Goal: Task Accomplishment & Management: Manage account settings

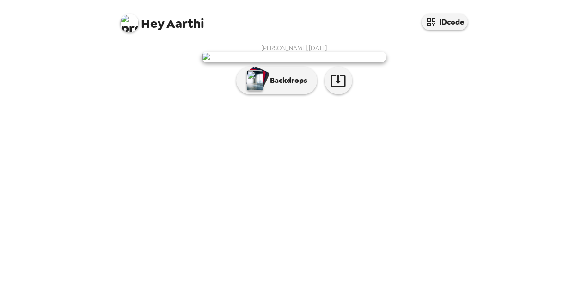
scroll to position [36, 0]
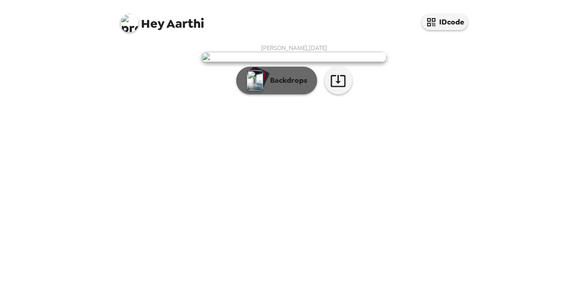
click at [280, 86] on p "Backdrops" at bounding box center [286, 80] width 42 height 11
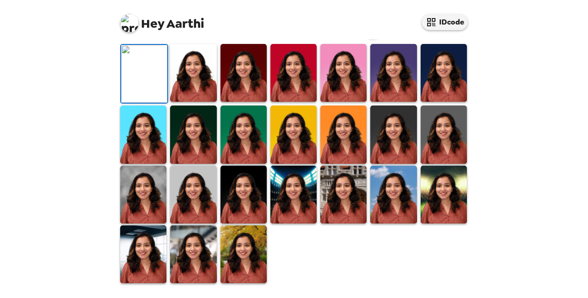
scroll to position [165, 0]
click at [279, 102] on img at bounding box center [294, 73] width 46 height 58
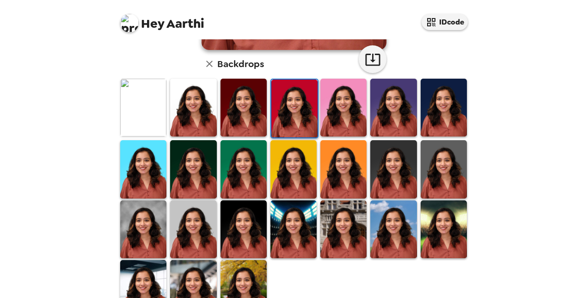
scroll to position [236, 0]
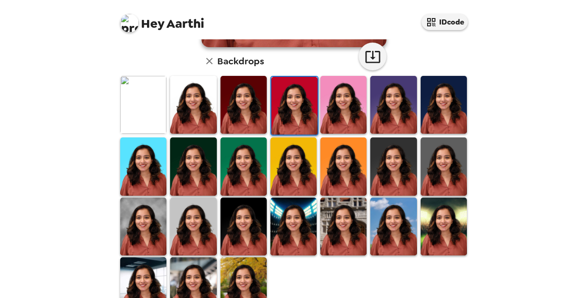
click at [443, 226] on img at bounding box center [444, 226] width 46 height 58
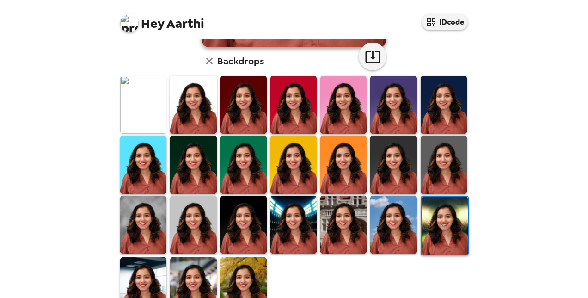
click at [229, 283] on img at bounding box center [244, 286] width 46 height 58
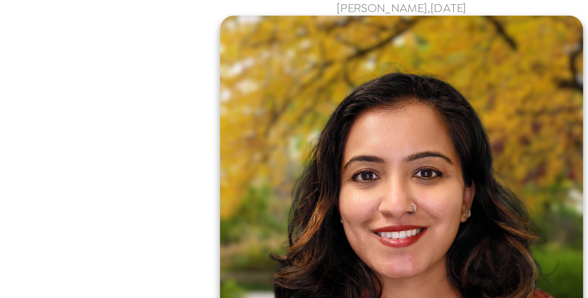
scroll to position [0, 0]
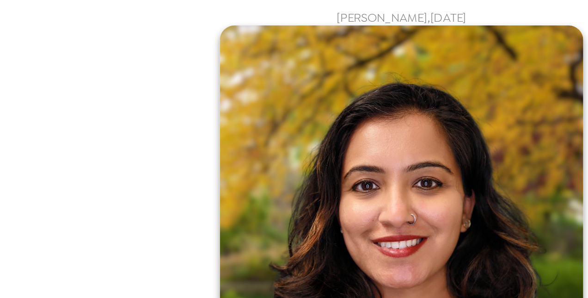
click at [163, 148] on div "[PERSON_NAME] , [DATE] Backdrops" at bounding box center [294, 298] width 352 height 508
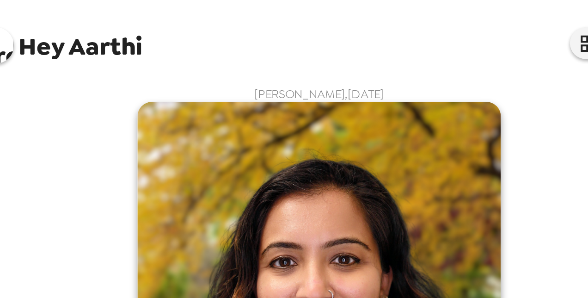
click at [411, 76] on div "[PERSON_NAME] , [DATE] Backdrops" at bounding box center [294, 298] width 352 height 508
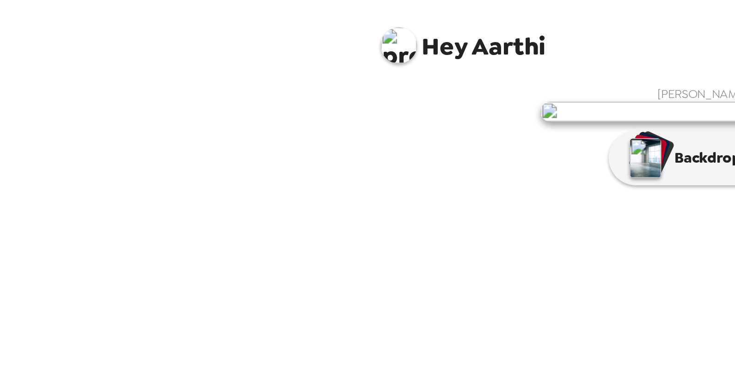
drag, startPoint x: 292, startPoint y: 0, endPoint x: 189, endPoint y: 123, distance: 160.2
click at [189, 99] on div "[PERSON_NAME] , [DATE] Backdrops" at bounding box center [367, 71] width 361 height 55
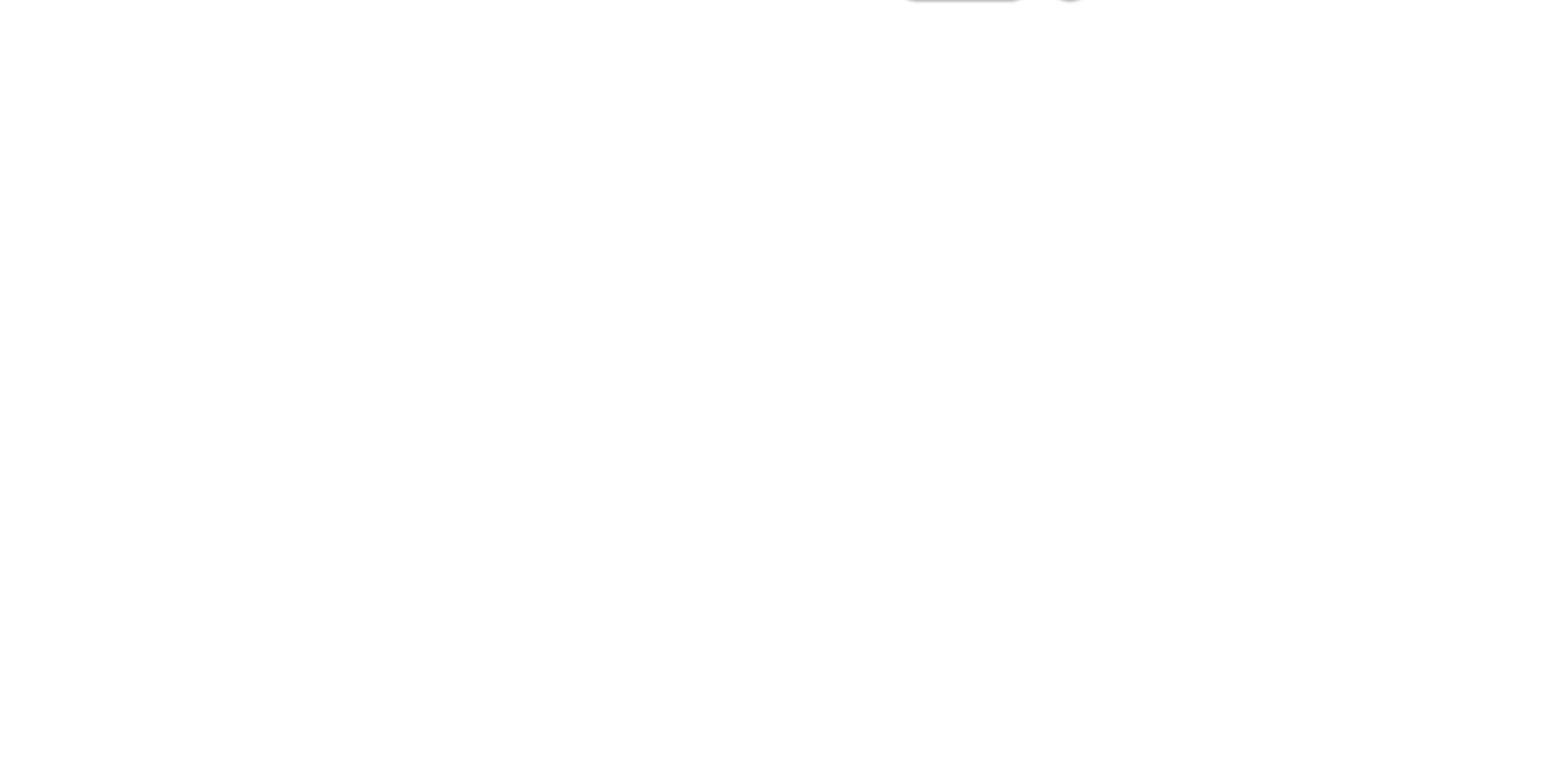
drag, startPoint x: 432, startPoint y: 34, endPoint x: 517, endPoint y: 245, distance: 227.5
click at [516, 245] on div "Hey [PERSON_NAME] IDcode [PERSON_NAME] , [DATE] Backdrops" at bounding box center [774, 392] width 1548 height 784
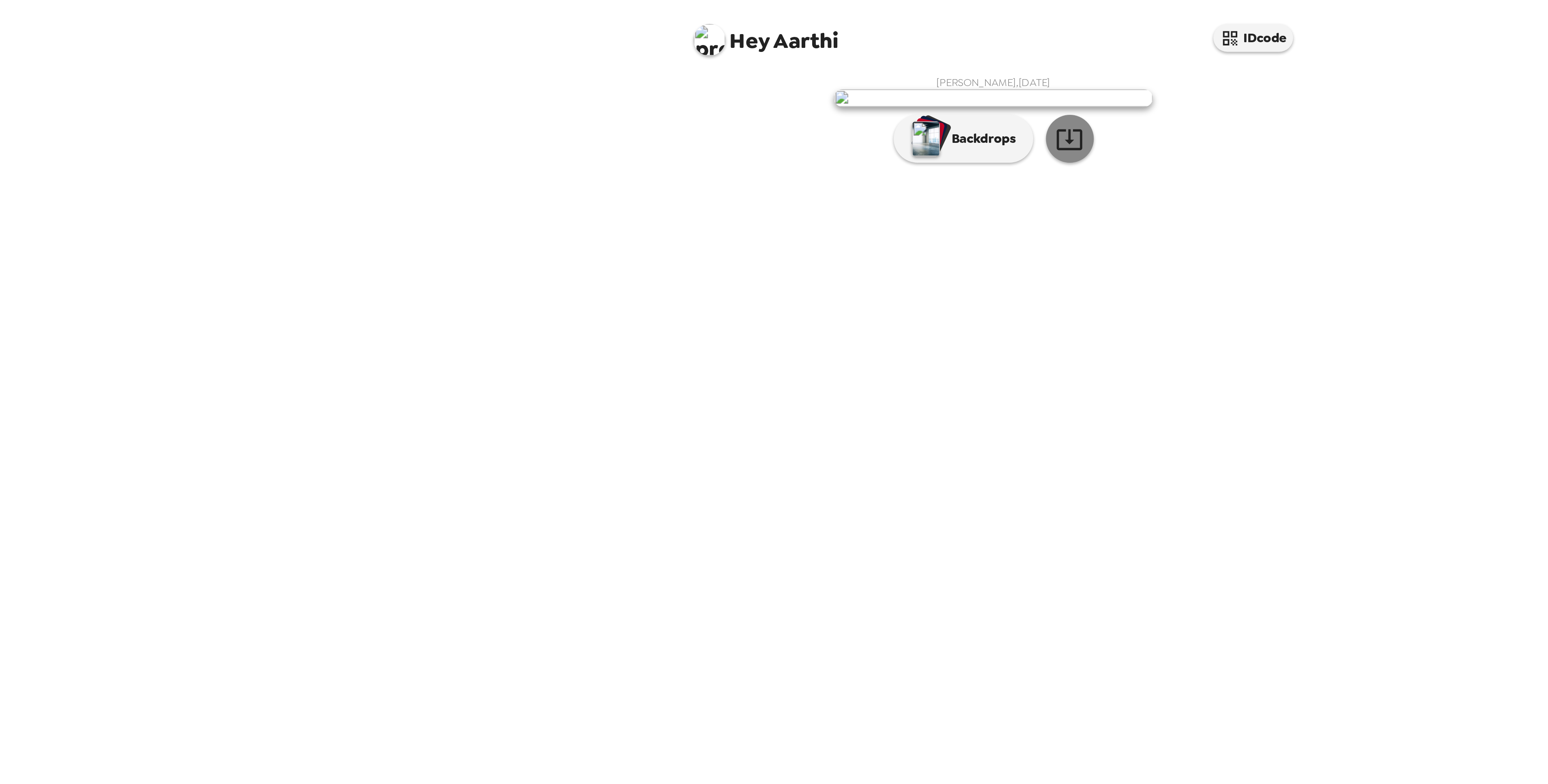
click at [516, 78] on icon "button" at bounding box center [813, 71] width 14 height 14
click at [516, 75] on p "Backdrops" at bounding box center [767, 70] width 37 height 10
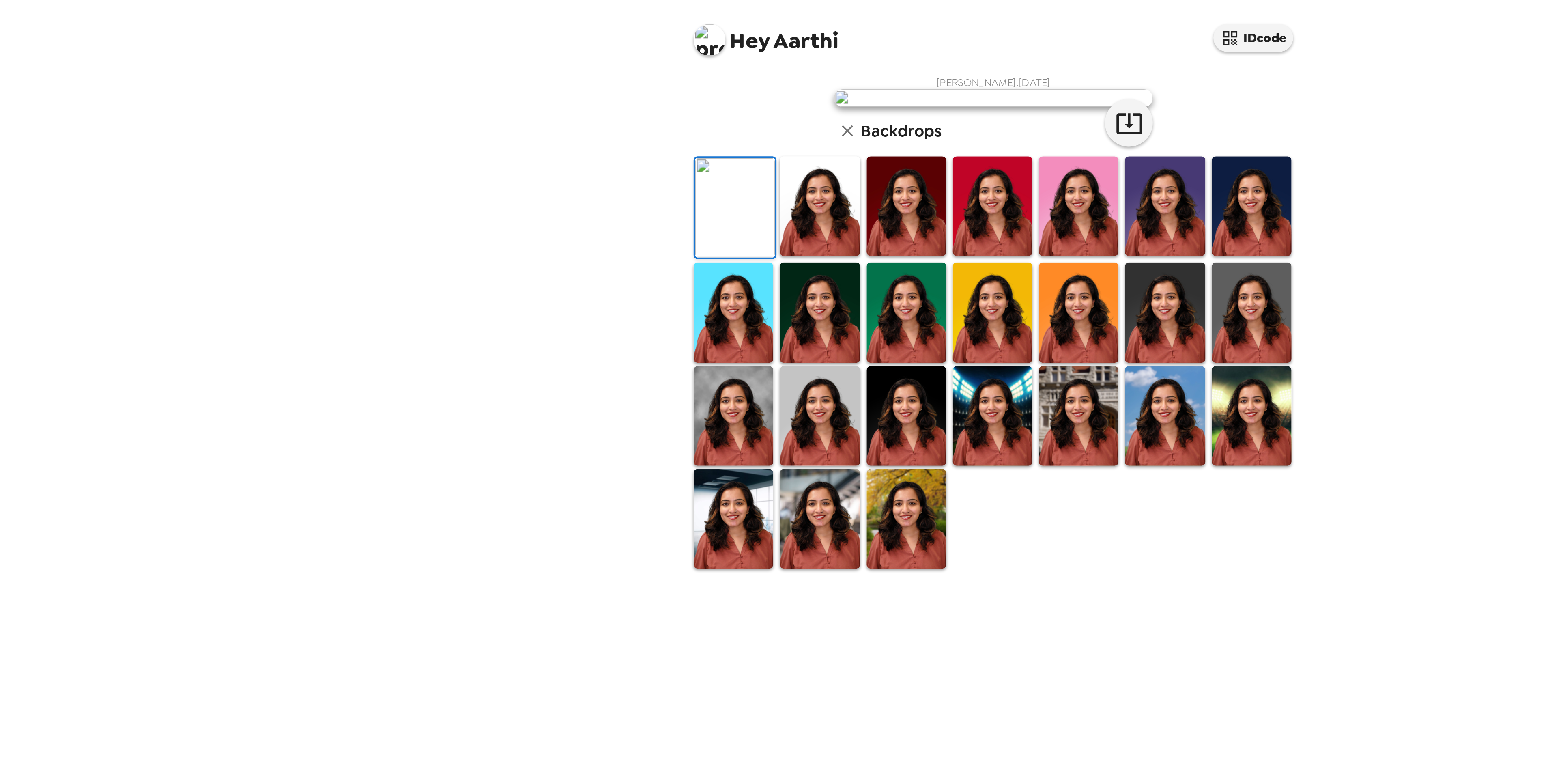
click at [516, 184] on img at bounding box center [774, 159] width 40 height 51
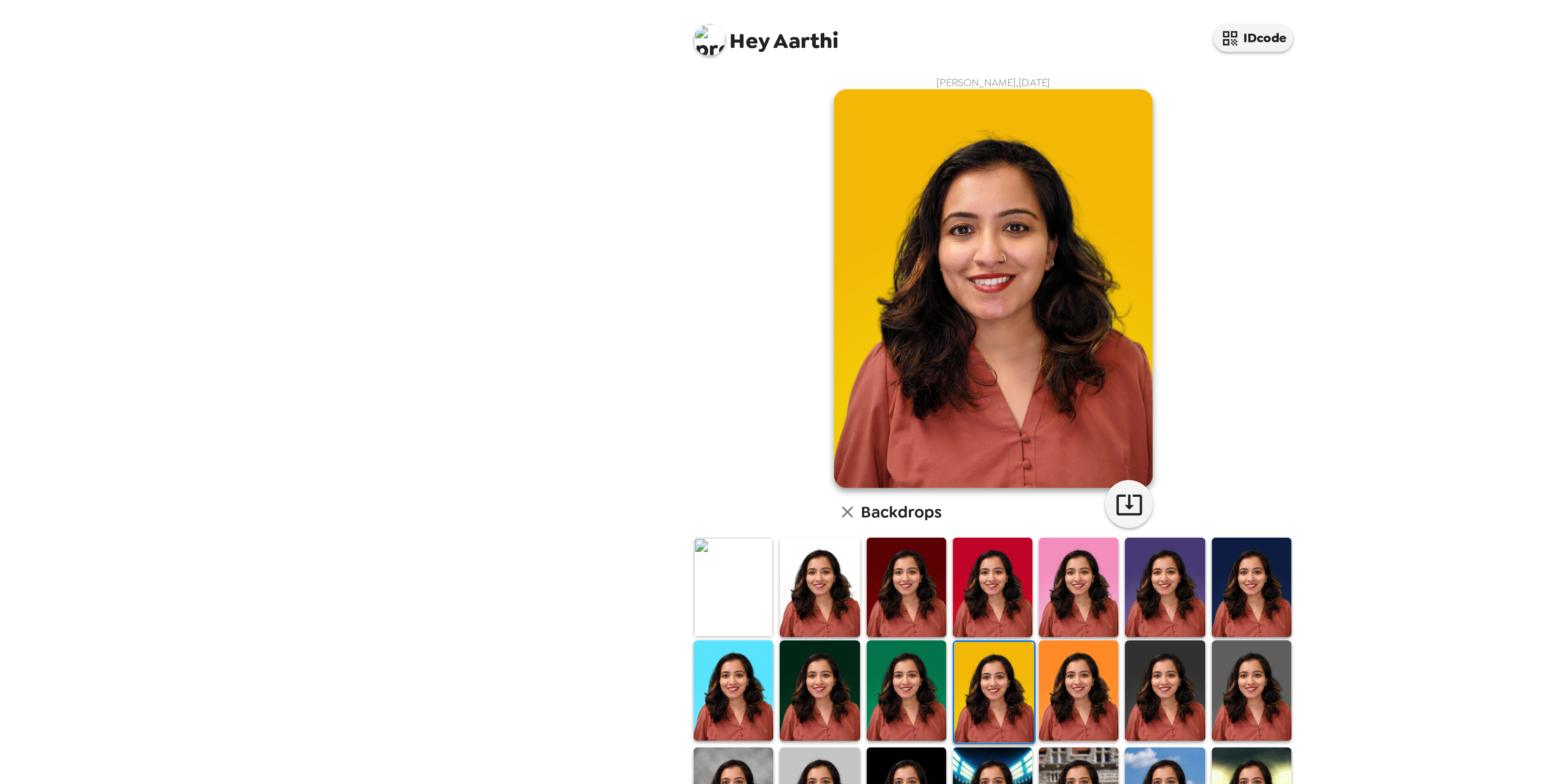
click at [516, 260] on img at bounding box center [642, 405] width 40 height 51
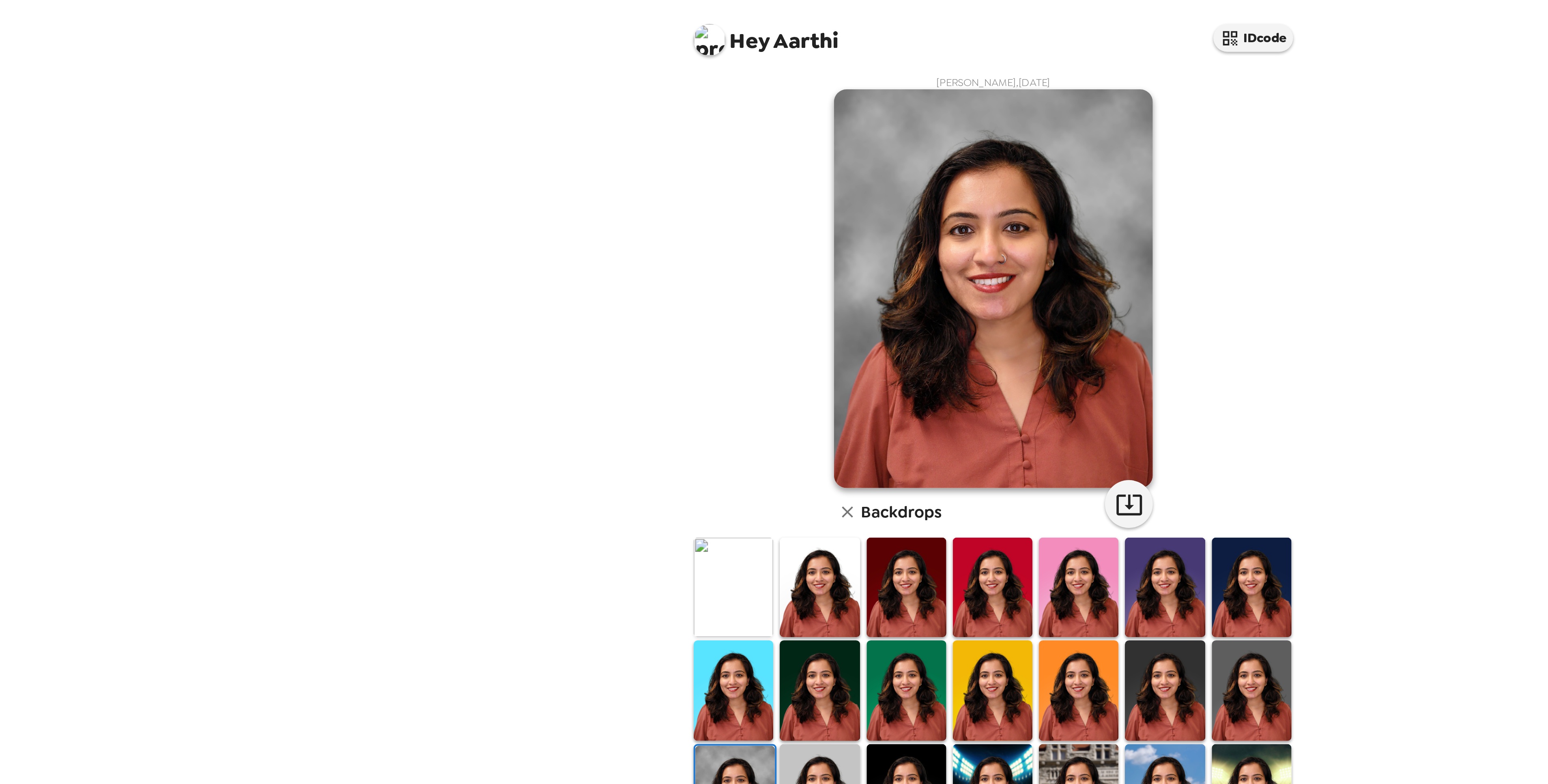
click at [411, 225] on div "Hey [PERSON_NAME] IDcode [PERSON_NAME] , [DATE] Backdrops" at bounding box center [774, 392] width 1548 height 784
